Goal: Task Accomplishment & Management: Complete application form

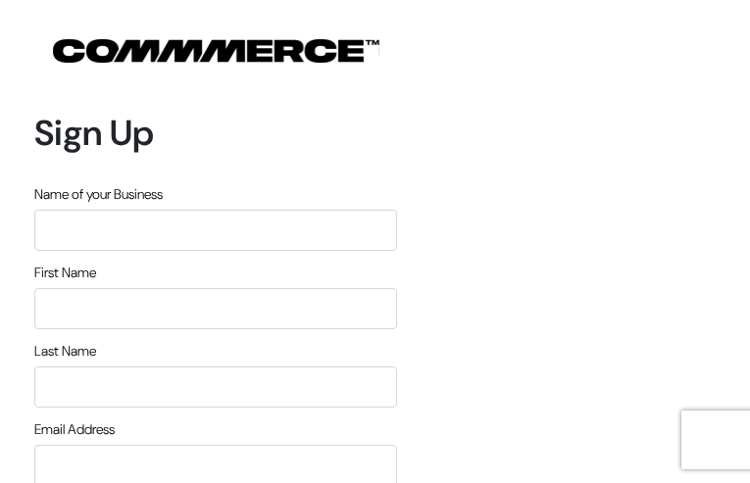
type input "wMxNcvIslmaYr"
type input "OABYhZOpP"
type input "aLcWpyvGQalnIIdl"
type input "[EMAIL_ADDRESS][DOMAIN_NAME]"
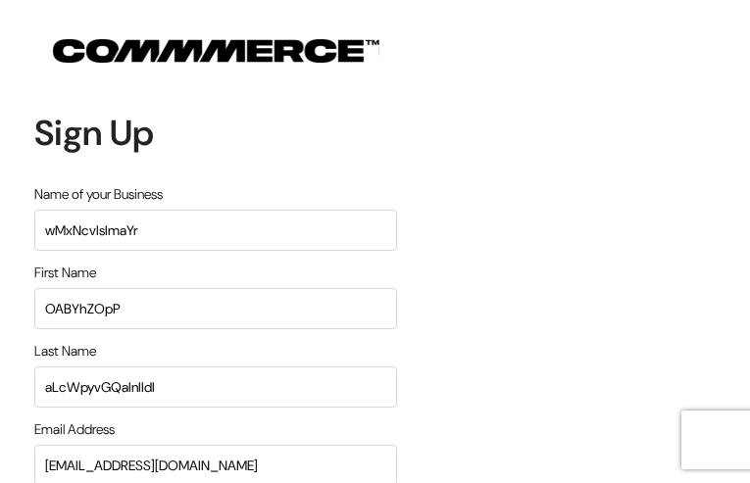
type input "5777163862"
type input "TrKugABgBss"
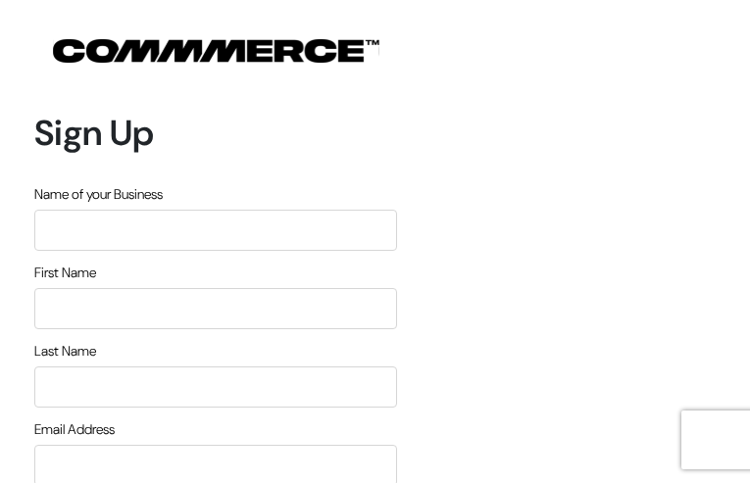
type input "DNvQcTxedICmipm"
type input "DiSNvqkF"
type input "GxUPdUUDAOfgR"
type input "[EMAIL_ADDRESS][DOMAIN_NAME]"
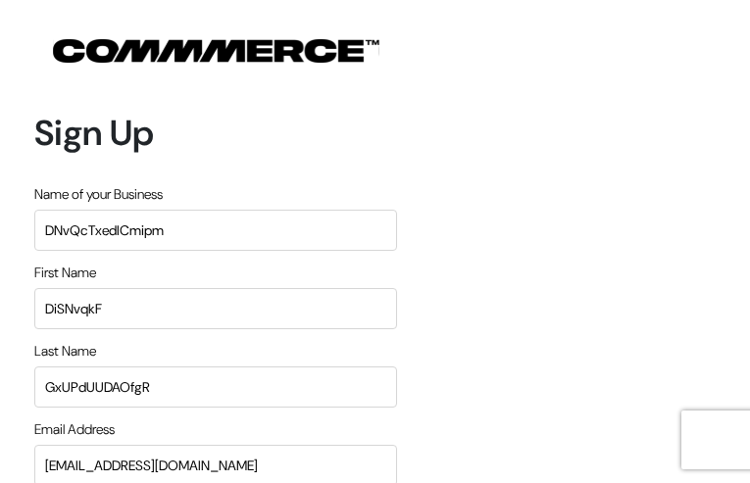
type input "9963075843"
type input "GFFJGmJjX"
